Goal: Task Accomplishment & Management: Manage account settings

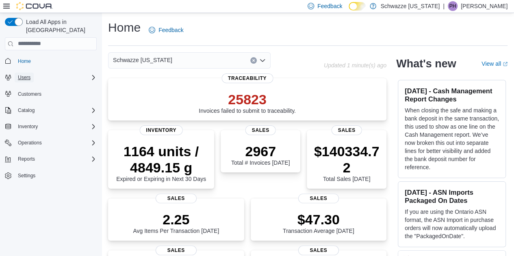
click at [20, 73] on span "Users" at bounding box center [24, 78] width 13 height 10
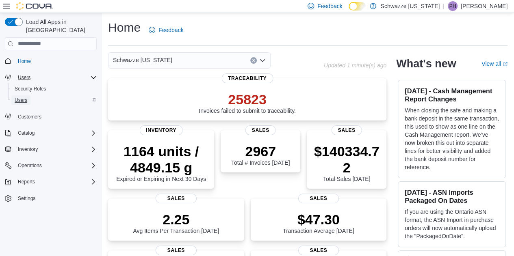
click at [25, 97] on span "Users" at bounding box center [21, 100] width 13 height 7
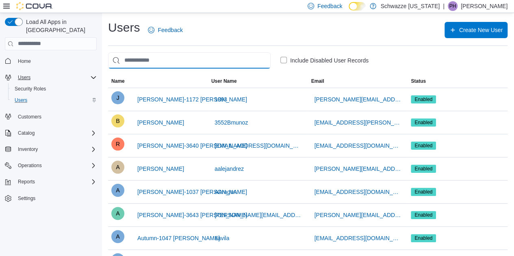
click at [185, 58] on input "search" at bounding box center [189, 60] width 163 height 16
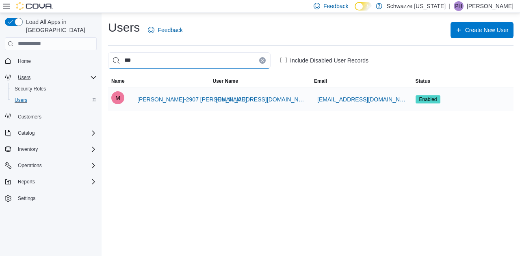
type input "***"
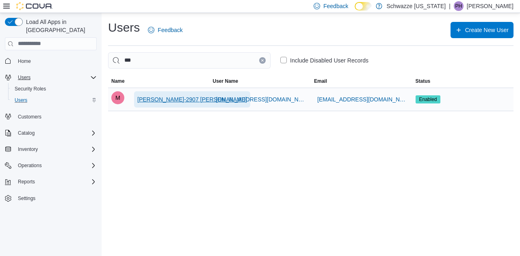
click at [173, 97] on span "[PERSON_NAME]-2907 [PERSON_NAME]" at bounding box center [192, 100] width 110 height 8
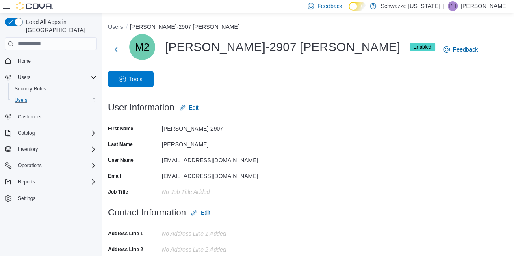
click at [143, 75] on span "Tools" at bounding box center [135, 79] width 13 height 8
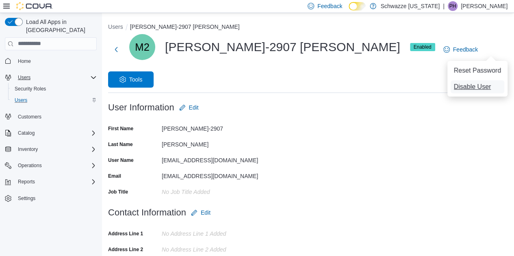
click at [463, 83] on span "Disable User" at bounding box center [472, 87] width 37 height 10
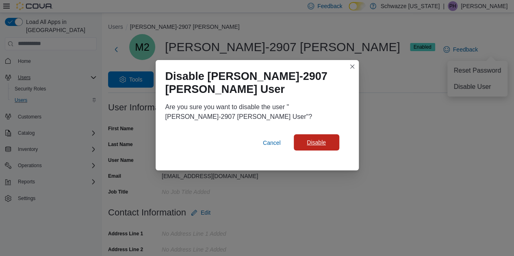
click at [325, 145] on span "Disable" at bounding box center [316, 143] width 19 height 8
